Goal: Find specific page/section: Find specific page/section

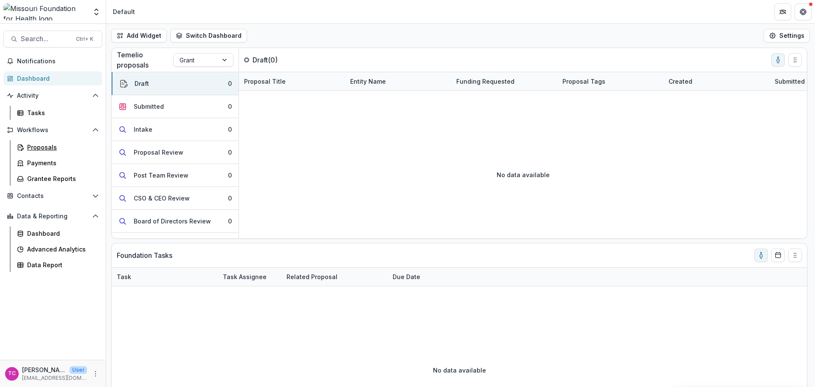
click at [54, 145] on div "Proposals" at bounding box center [61, 147] width 68 height 9
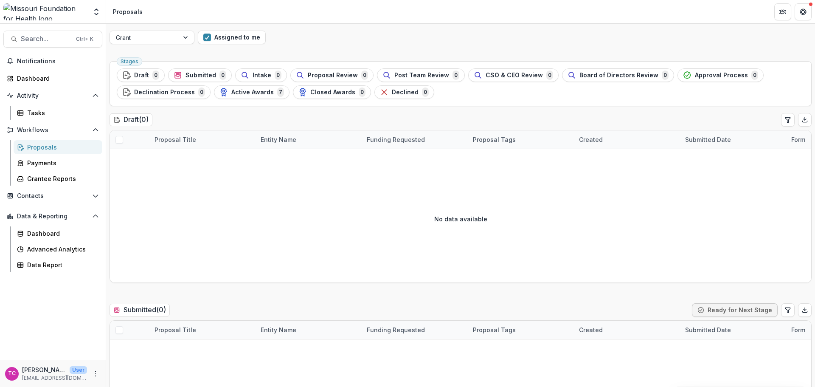
click at [230, 43] on button "Assigned to me" at bounding box center [232, 38] width 68 height 14
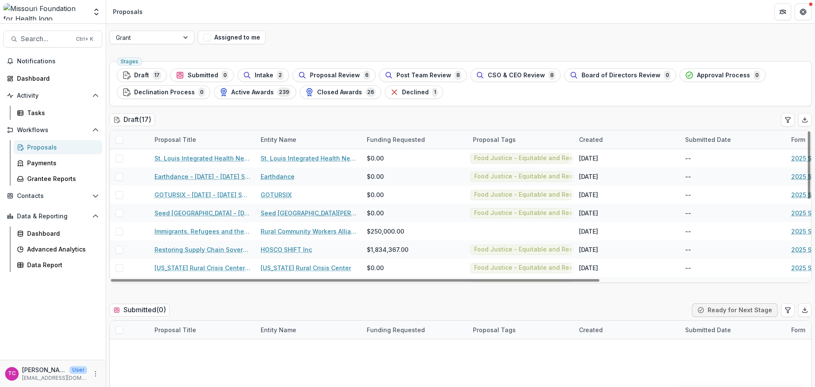
click at [492, 137] on div "Proposal Tags" at bounding box center [494, 139] width 53 height 9
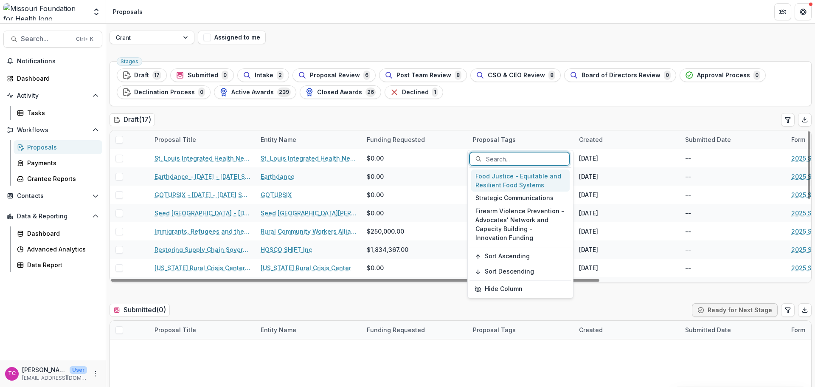
click at [486, 177] on div "Food Justice - Equitable and Resilient Food Systems" at bounding box center [520, 180] width 98 height 22
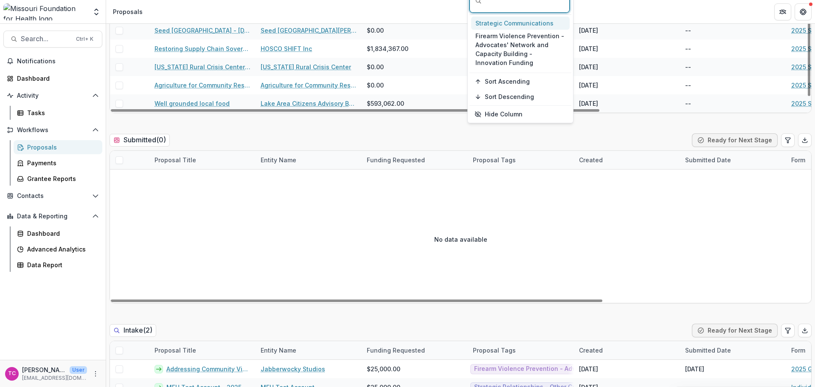
scroll to position [85, 0]
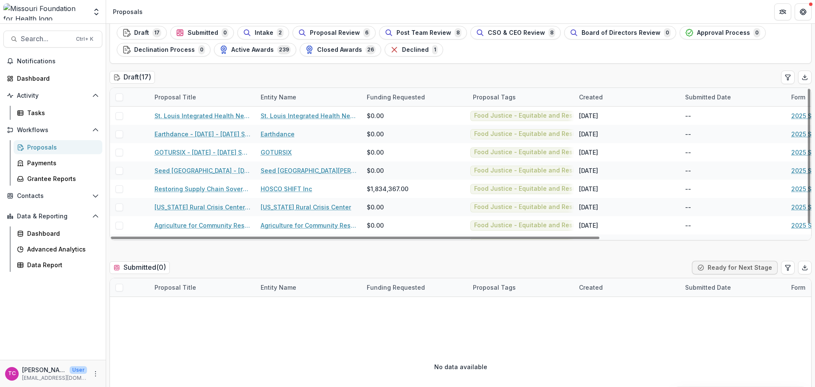
scroll to position [0, 0]
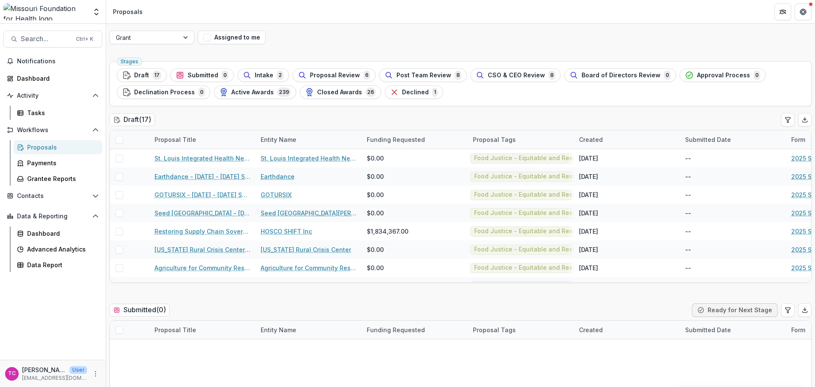
click at [262, 72] on span "Intake" at bounding box center [264, 75] width 19 height 7
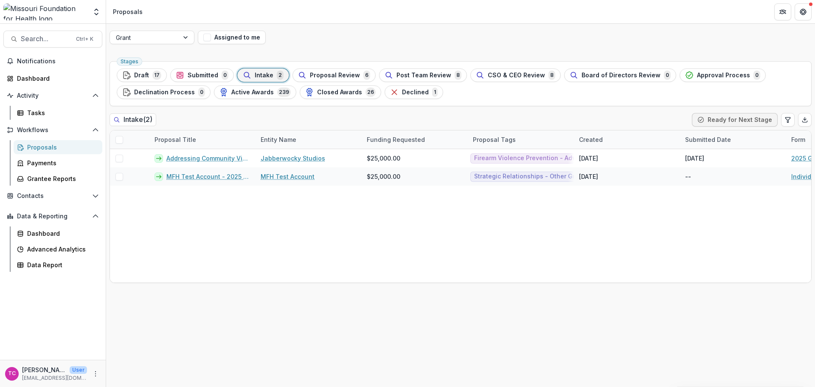
drag, startPoint x: 150, startPoint y: 79, endPoint x: 90, endPoint y: 162, distance: 102.6
click at [150, 79] on div "Draft 17" at bounding box center [141, 74] width 39 height 9
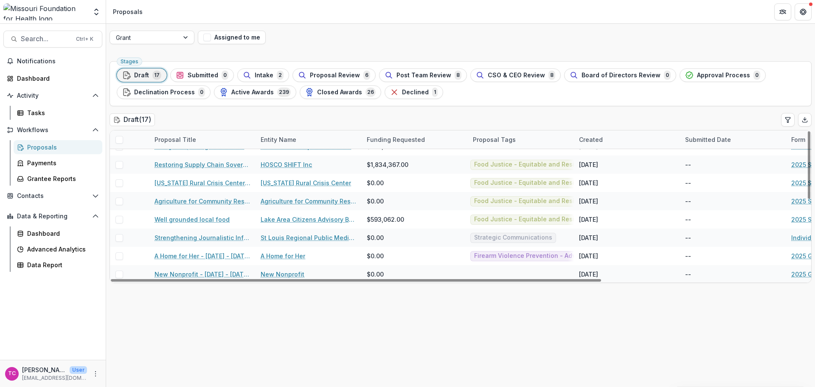
scroll to position [127, 0]
